Goal: Communication & Community: Answer question/provide support

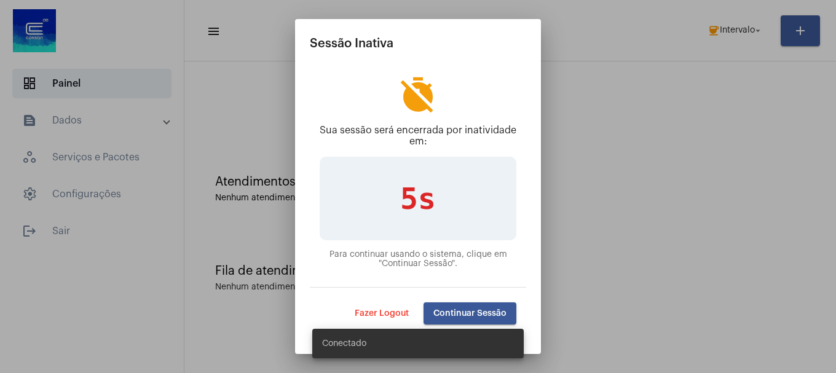
click at [446, 318] on div "Conectado" at bounding box center [418, 343] width 241 height 59
click at [451, 314] on span "Continuar Sessão" at bounding box center [469, 313] width 73 height 9
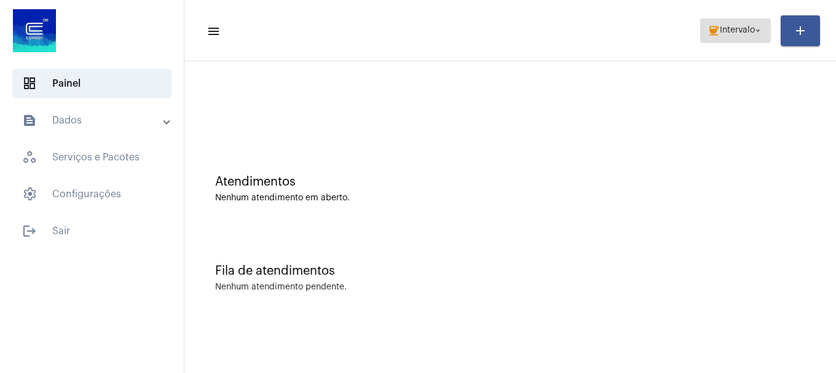
click at [756, 36] on span "coffee Intervalo arrow_drop_down" at bounding box center [736, 30] width 56 height 22
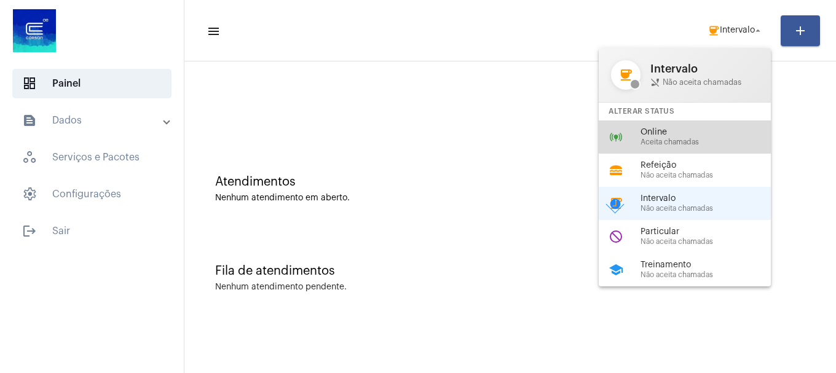
click at [696, 128] on span "Online" at bounding box center [711, 132] width 140 height 9
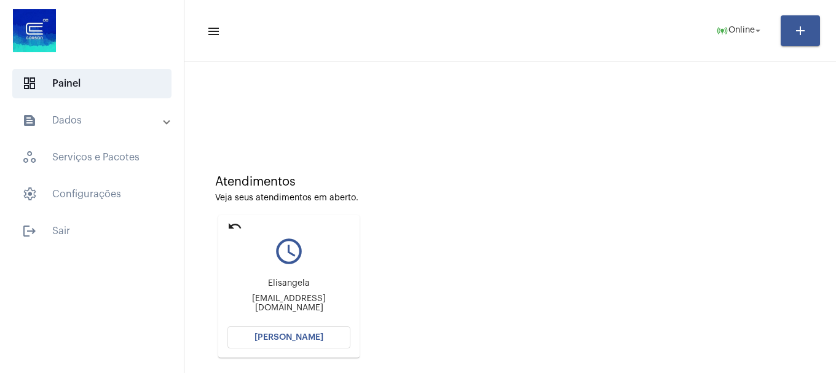
click at [306, 342] on button "Abrir Chamada" at bounding box center [288, 337] width 123 height 22
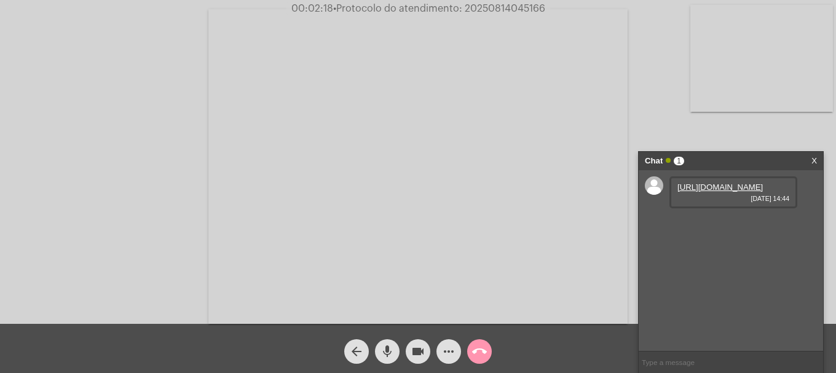
click at [714, 191] on link "https://neft-transfer-bucket.s3.amazonaws.com/temp-81a506e1-628f-424b-43a0-0d05…" at bounding box center [719, 187] width 85 height 9
click at [808, 77] on video at bounding box center [761, 58] width 143 height 107
click at [381, 348] on mat-icon "mic" at bounding box center [387, 351] width 15 height 15
click at [379, 349] on button "mic_off" at bounding box center [387, 351] width 25 height 25
click at [724, 227] on link "https://neft-transfer-bucket.s3.amazonaws.com/temp-c3a96e49-5ddc-0ae3-eb69-c2b3…" at bounding box center [719, 222] width 85 height 9
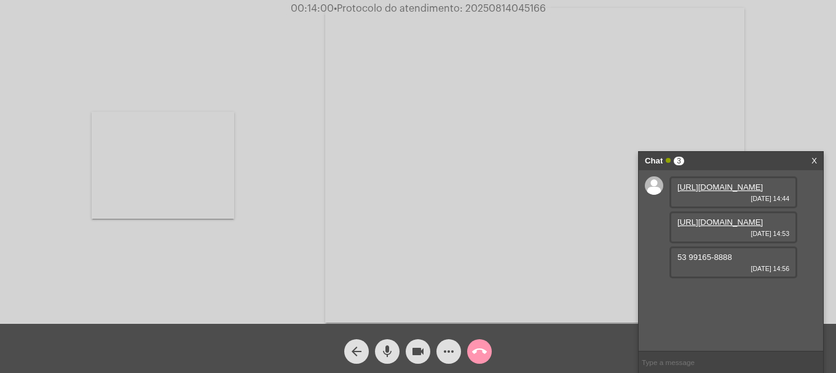
drag, startPoint x: 741, startPoint y: 312, endPoint x: 704, endPoint y: 311, distance: 36.9
click at [676, 278] on div "53 99165-8888 14/08/2025 14:56" at bounding box center [733, 263] width 128 height 32
copy span "53 99165-8888"
click at [393, 343] on span "mic" at bounding box center [387, 351] width 15 height 25
click at [390, 344] on span "mic_off" at bounding box center [387, 351] width 15 height 25
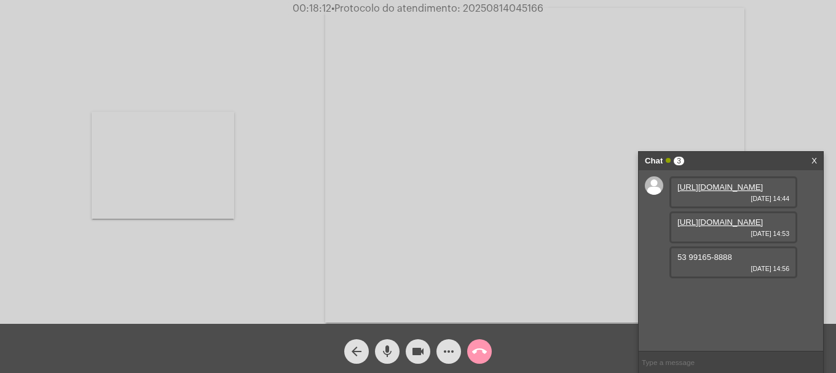
click at [487, 12] on span "• Protocolo do atendimento: 20250814045166" at bounding box center [437, 9] width 212 height 10
click at [487, 12] on span "• Protocolo do atendimento: 20250814045166" at bounding box center [438, 9] width 212 height 10
copy span "20250814045166"
click at [783, 364] on input "text" at bounding box center [731, 363] width 184 height 22
paste input "20250814045166"
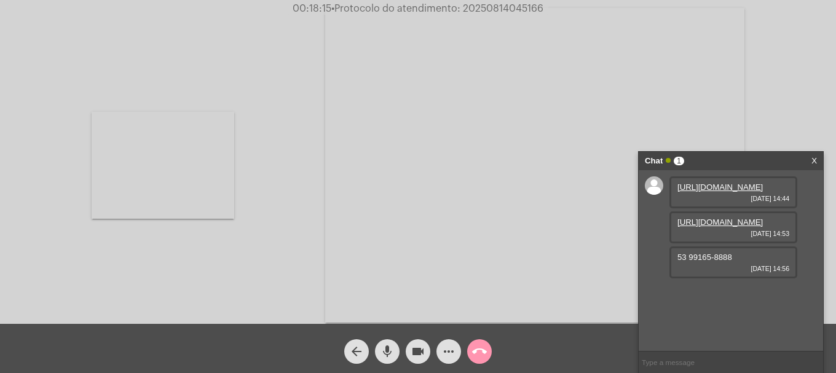
type input "20250814045166"
click at [718, 365] on input "text" at bounding box center [731, 363] width 184 height 22
paste input "horusengenharia.orcamento@hotmail.com"
type input "horusengenharia.orcamento@hotmail.com"
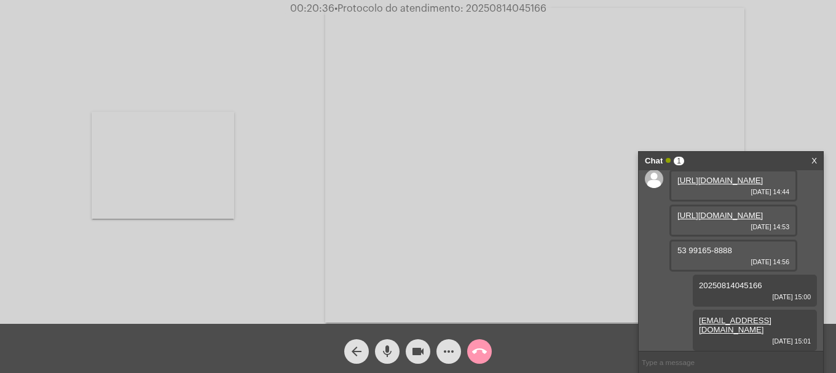
click at [467, 349] on button "call_end" at bounding box center [479, 351] width 25 height 25
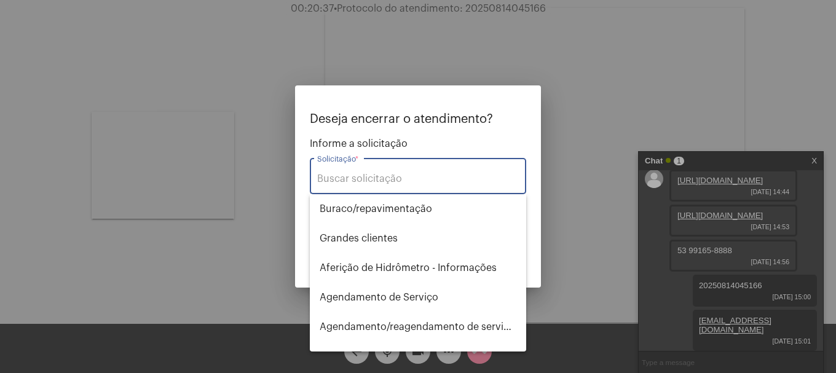
click at [379, 181] on input "Solicitação *" at bounding box center [418, 178] width 202 height 11
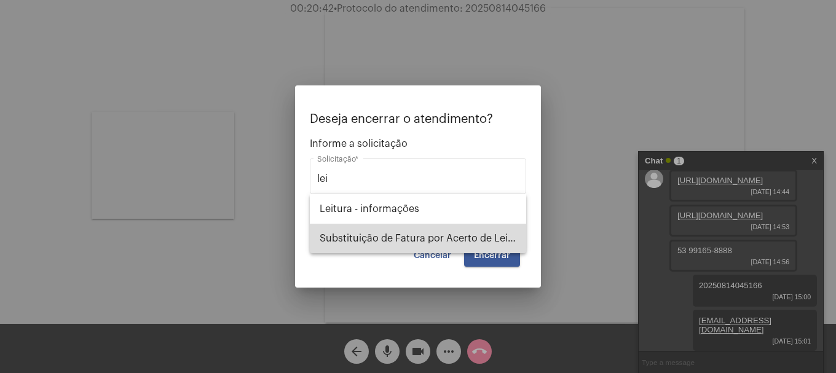
click at [374, 238] on span "Substituição de Fatura por Acerto de Leitura" at bounding box center [418, 239] width 197 height 30
type input "Substituição de Fatura por Acerto de Leitura"
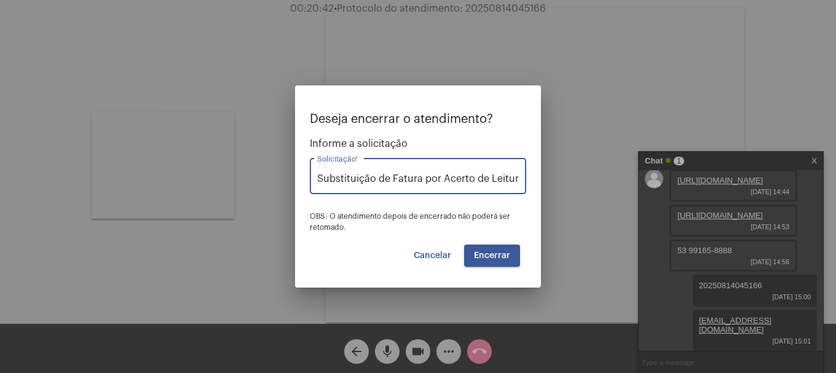
scroll to position [0, 2]
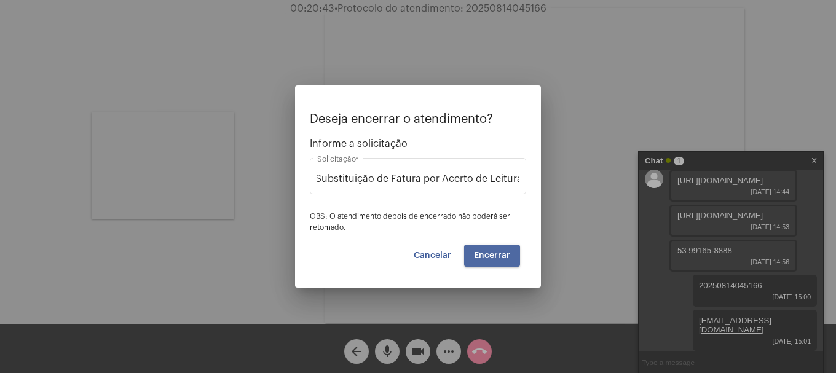
click at [493, 258] on span "Encerrar" at bounding box center [492, 255] width 36 height 9
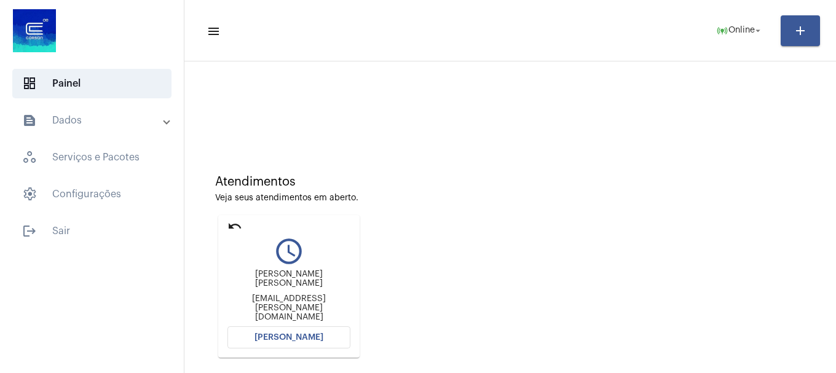
click at [231, 224] on mat-icon "undo" at bounding box center [234, 226] width 15 height 15
click at [239, 230] on mat-icon "undo" at bounding box center [234, 226] width 15 height 15
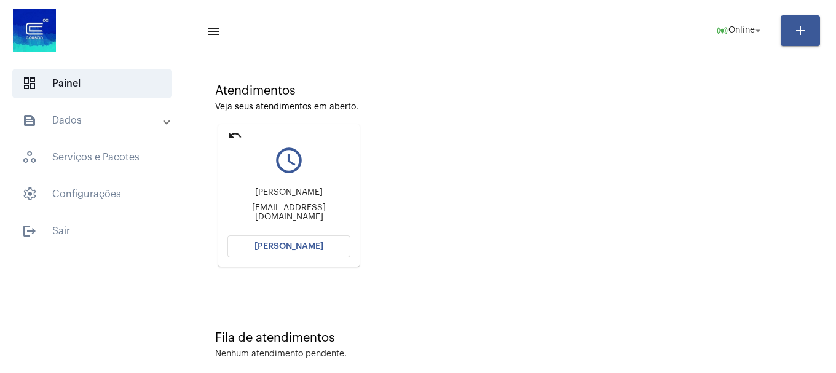
scroll to position [108, 0]
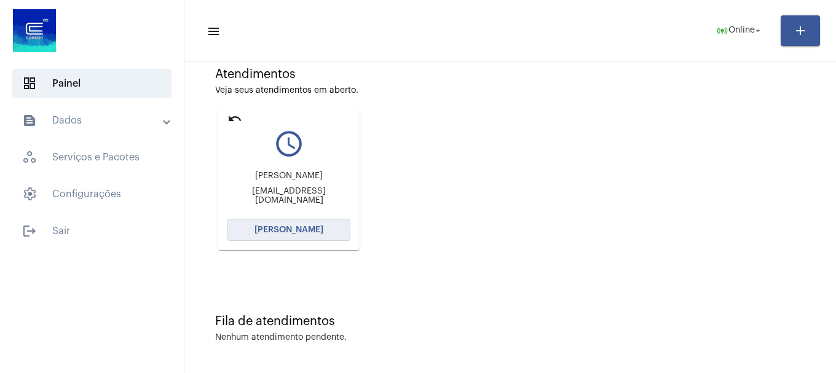
click at [275, 234] on span "Abrir Chamada" at bounding box center [288, 230] width 69 height 9
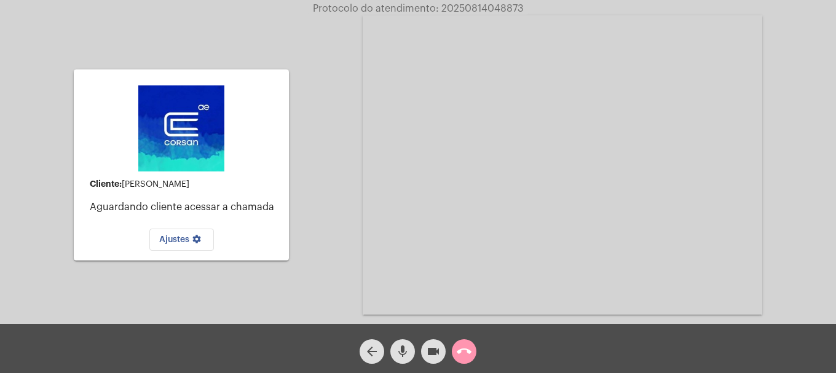
click at [427, 358] on mat-icon "videocam" at bounding box center [433, 351] width 15 height 15
click at [426, 345] on mat-icon "videocam_off" at bounding box center [433, 351] width 15 height 15
click at [401, 353] on mat-icon "mic" at bounding box center [402, 351] width 15 height 15
click at [401, 353] on mat-icon "mic_off" at bounding box center [402, 351] width 15 height 15
click at [401, 352] on mat-icon "mic" at bounding box center [402, 351] width 15 height 15
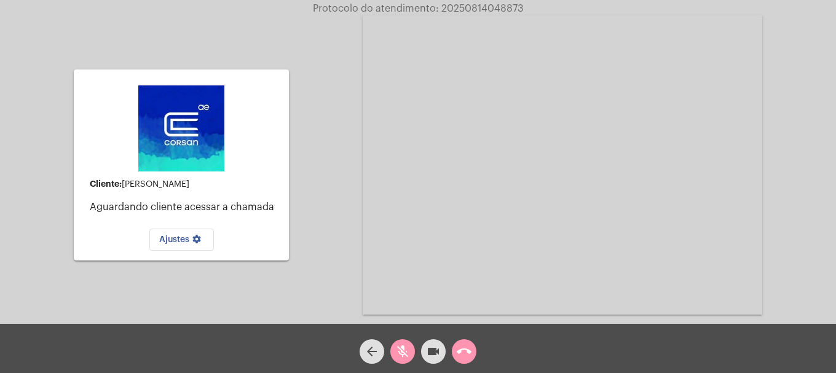
click at [429, 349] on mat-icon "videocam" at bounding box center [433, 351] width 15 height 15
click at [400, 354] on mat-icon "mic_off" at bounding box center [402, 351] width 15 height 15
click at [418, 352] on div "videocam_off" at bounding box center [433, 348] width 31 height 31
click at [430, 351] on mat-icon "videocam" at bounding box center [433, 351] width 15 height 15
click at [430, 349] on mat-icon "videocam_off" at bounding box center [433, 351] width 15 height 15
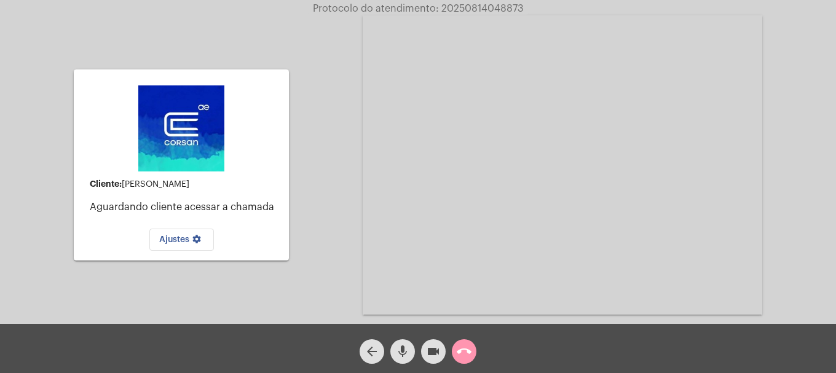
click at [464, 349] on mat-icon "call_end" at bounding box center [464, 351] width 15 height 15
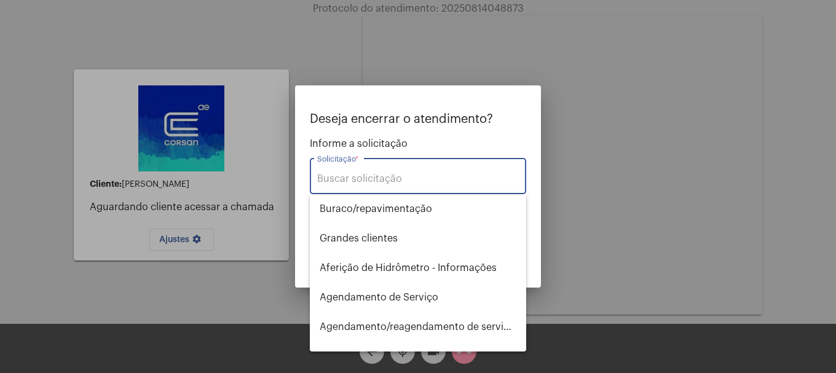
click at [361, 170] on div "Solicitação *" at bounding box center [418, 175] width 202 height 39
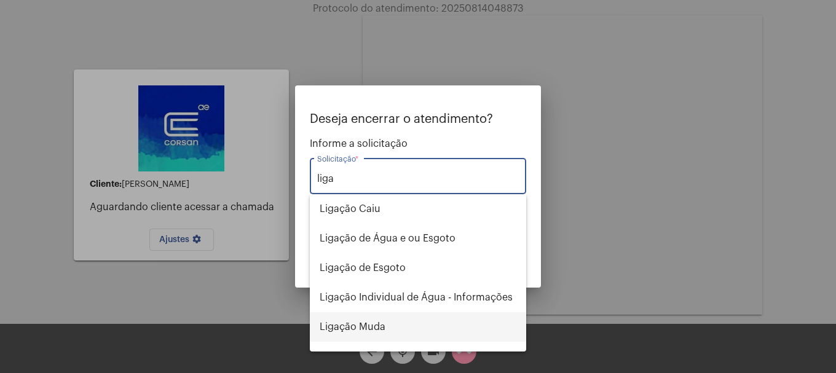
click at [364, 325] on span "Ligação Muda" at bounding box center [418, 327] width 197 height 30
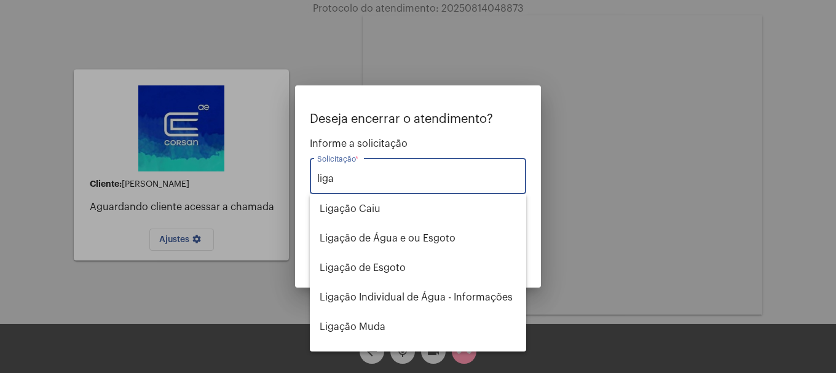
type input "Ligação Muda"
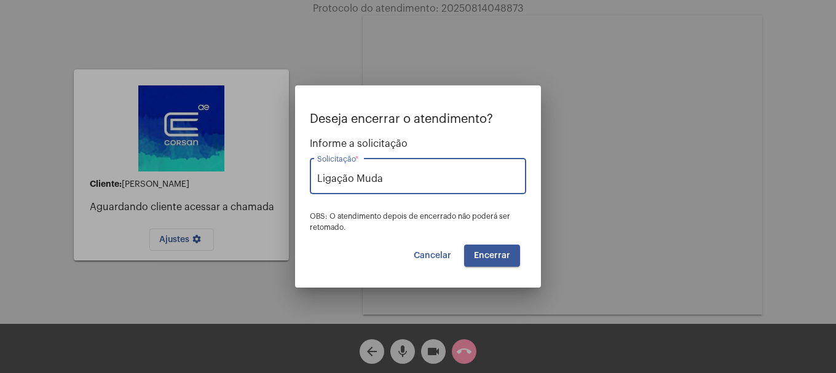
click at [501, 253] on span "Encerrar" at bounding box center [492, 255] width 36 height 9
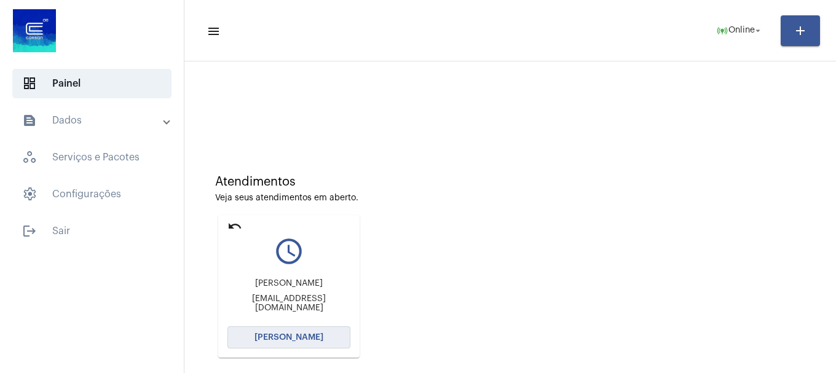
click at [315, 331] on button "Abrir Chamada" at bounding box center [288, 337] width 123 height 22
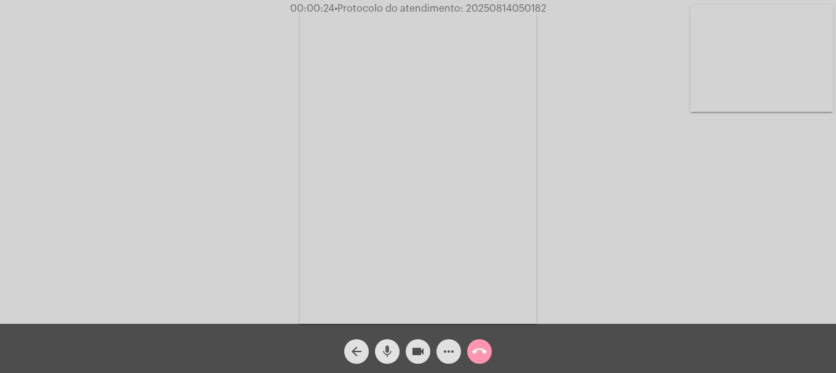
drag, startPoint x: 385, startPoint y: 342, endPoint x: 441, endPoint y: 358, distance: 58.2
click at [385, 342] on span "mic" at bounding box center [387, 351] width 15 height 25
click at [420, 355] on mat-icon "videocam" at bounding box center [418, 351] width 15 height 15
click at [396, 347] on button "mic_off" at bounding box center [387, 351] width 25 height 25
click at [422, 358] on mat-icon "videocam_off" at bounding box center [418, 351] width 15 height 15
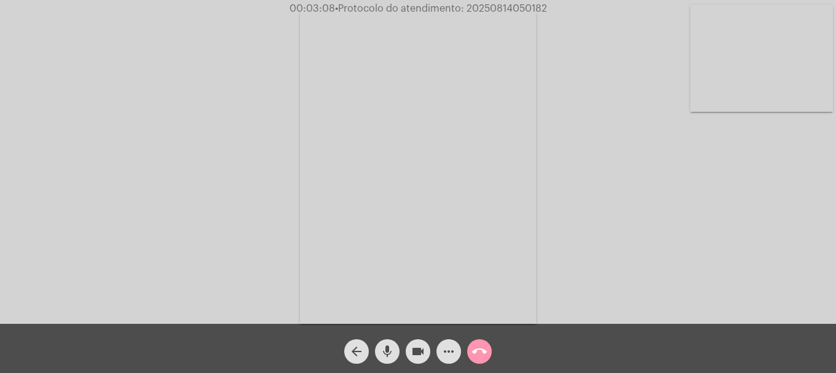
click at [761, 101] on video at bounding box center [761, 58] width 143 height 107
click at [143, 213] on video at bounding box center [163, 165] width 143 height 190
click at [448, 351] on mat-icon "more_horiz" at bounding box center [448, 351] width 15 height 15
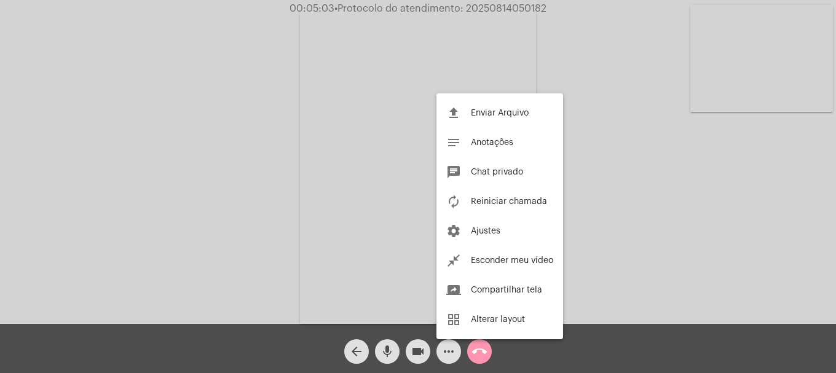
click at [755, 99] on div at bounding box center [418, 186] width 836 height 373
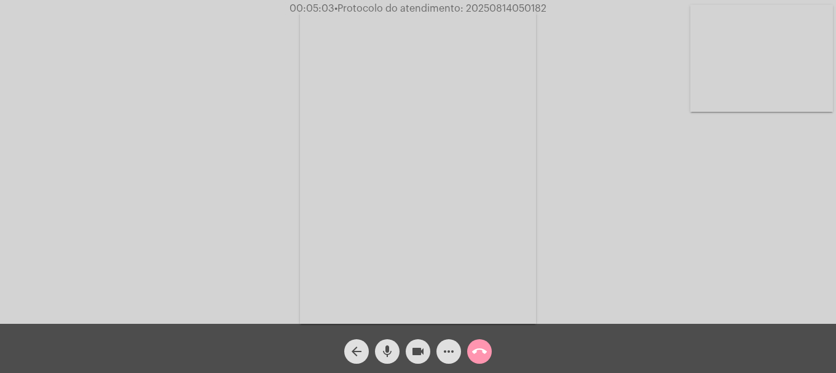
click at [755, 99] on video at bounding box center [761, 58] width 143 height 107
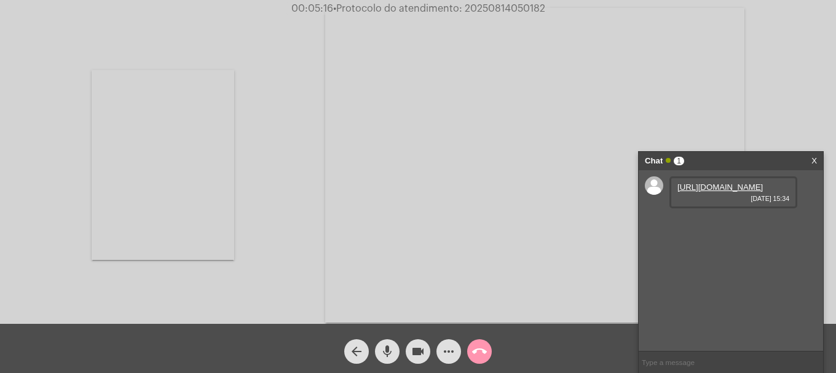
click at [725, 190] on link "https://neft-transfer-bucket.s3.amazonaws.com/temp-8ed92238-2d63-b729-a17c-9007…" at bounding box center [719, 187] width 85 height 9
click at [384, 352] on mat-icon "mic" at bounding box center [387, 351] width 15 height 15
click at [384, 352] on mat-icon "mic_off" at bounding box center [387, 351] width 15 height 15
click at [380, 353] on mat-icon "mic" at bounding box center [387, 351] width 15 height 15
click at [417, 355] on mat-icon "videocam" at bounding box center [418, 351] width 15 height 15
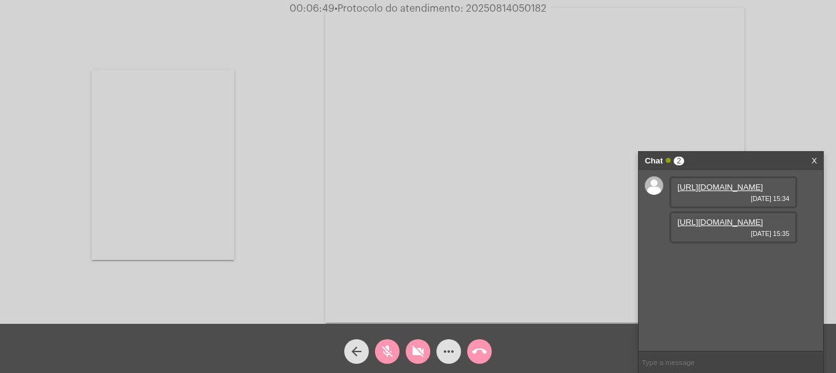
click at [419, 353] on mat-icon "videocam_off" at bounding box center [418, 351] width 15 height 15
click at [390, 351] on mat-icon "mic_off" at bounding box center [387, 351] width 15 height 15
click at [722, 227] on link "https://neft-transfer-bucket.s3.amazonaws.com/temp-5ac205aa-a581-6d19-834e-7b04…" at bounding box center [719, 222] width 85 height 9
click at [721, 262] on link "https://neft-transfer-bucket.s3.amazonaws.com/temp-31cad148-0a3d-ff81-cf34-d998…" at bounding box center [719, 257] width 85 height 9
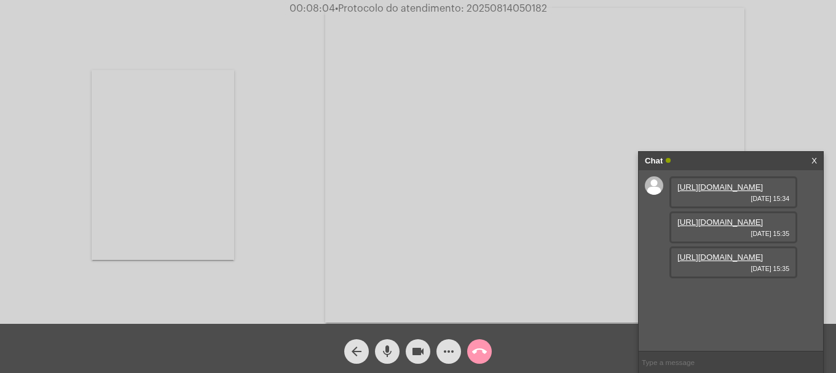
click at [714, 359] on input "text" at bounding box center [731, 363] width 184 height 22
paste input "685813"
type input "685813"
click at [387, 344] on mat-icon "mic" at bounding box center [387, 351] width 15 height 15
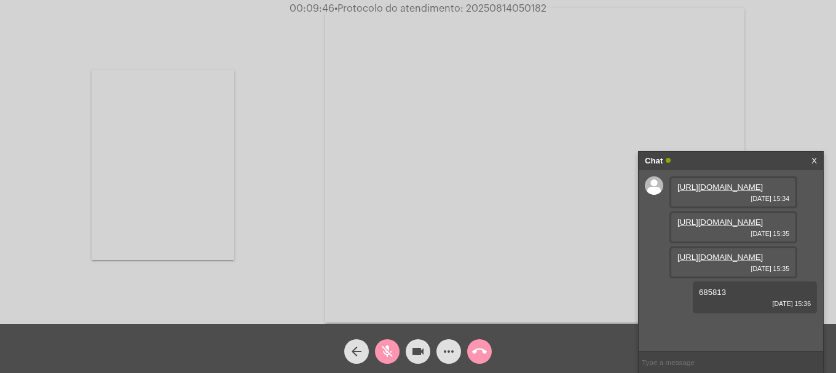
click at [382, 349] on mat-icon "mic_off" at bounding box center [387, 351] width 15 height 15
click at [417, 358] on mat-icon "videocam" at bounding box center [418, 351] width 15 height 15
click at [416, 359] on mat-icon "videocam_off" at bounding box center [418, 351] width 15 height 15
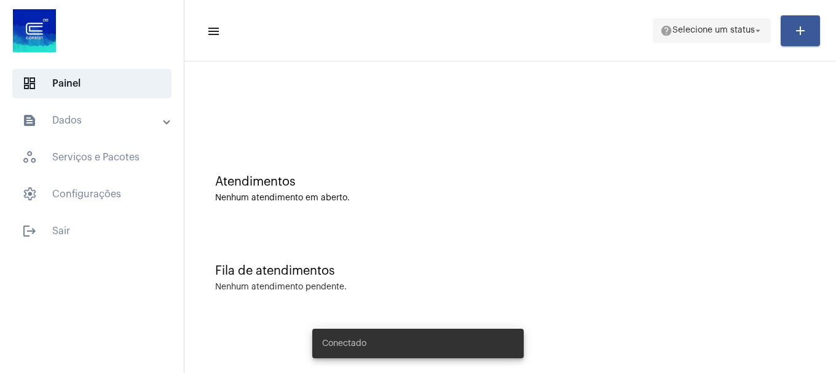
click at [721, 28] on span "Selecione um status" at bounding box center [714, 30] width 82 height 9
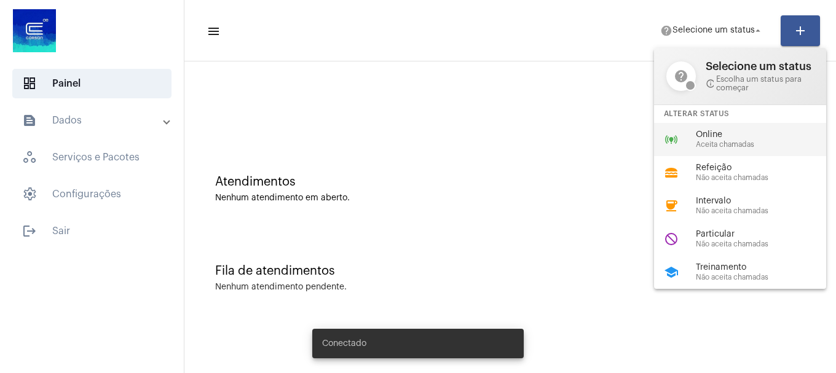
click at [687, 124] on div "online_prediction Online Aceita chamadas" at bounding box center [750, 139] width 192 height 33
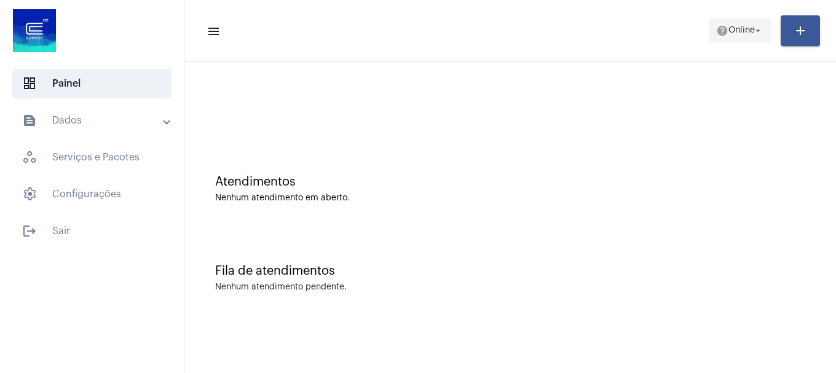
click at [728, 22] on span "help Online arrow_drop_down" at bounding box center [739, 30] width 47 height 22
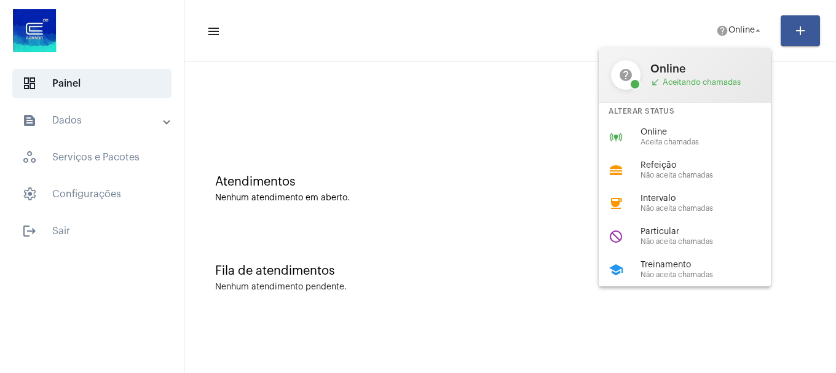
click at [712, 118] on div "Alterar Status" at bounding box center [685, 112] width 172 height 18
click at [703, 131] on div at bounding box center [510, 103] width 639 height 71
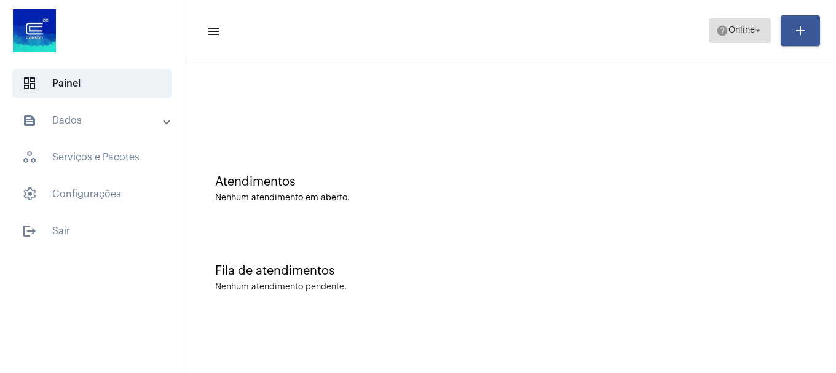
click at [724, 34] on mat-icon "help" at bounding box center [722, 31] width 12 height 12
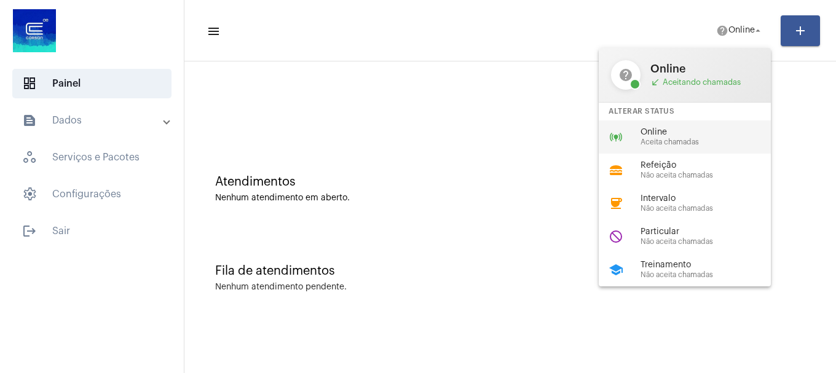
click at [706, 133] on span "Online" at bounding box center [711, 132] width 140 height 9
